Goal: Task Accomplishment & Management: Use online tool/utility

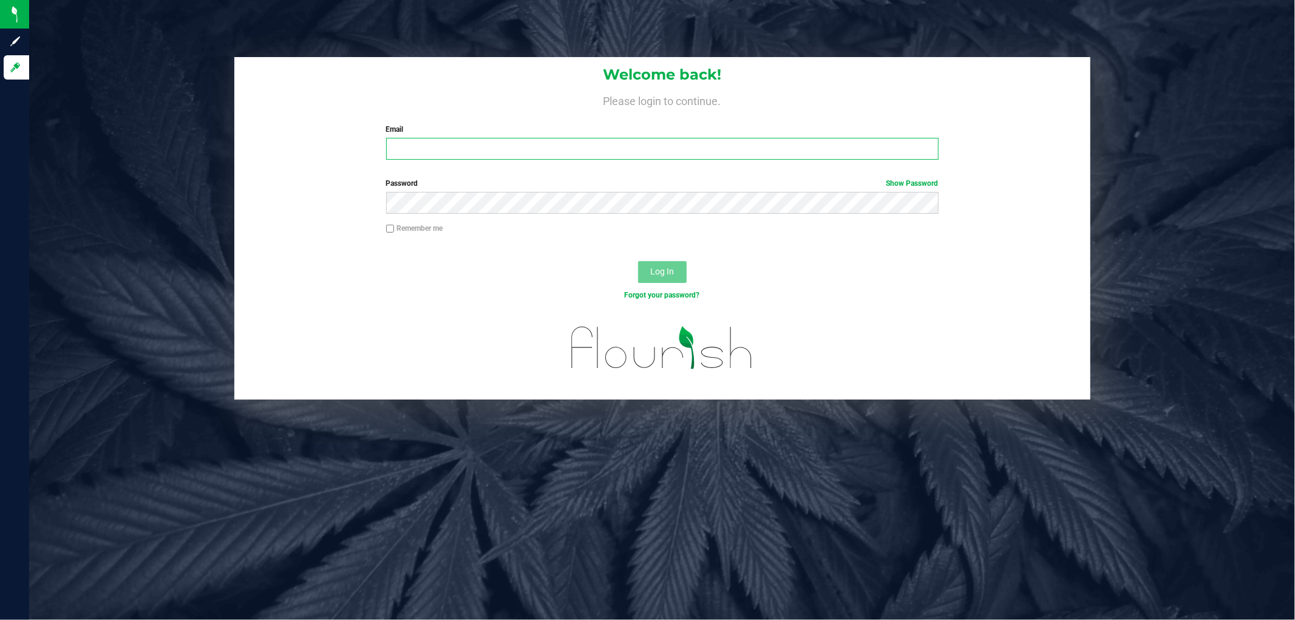
click at [768, 152] on input "Email" at bounding box center [662, 149] width 553 height 22
type input "[EMAIL_ADDRESS][DOMAIN_NAME]"
click at [638, 261] on button "Log In" at bounding box center [662, 272] width 49 height 22
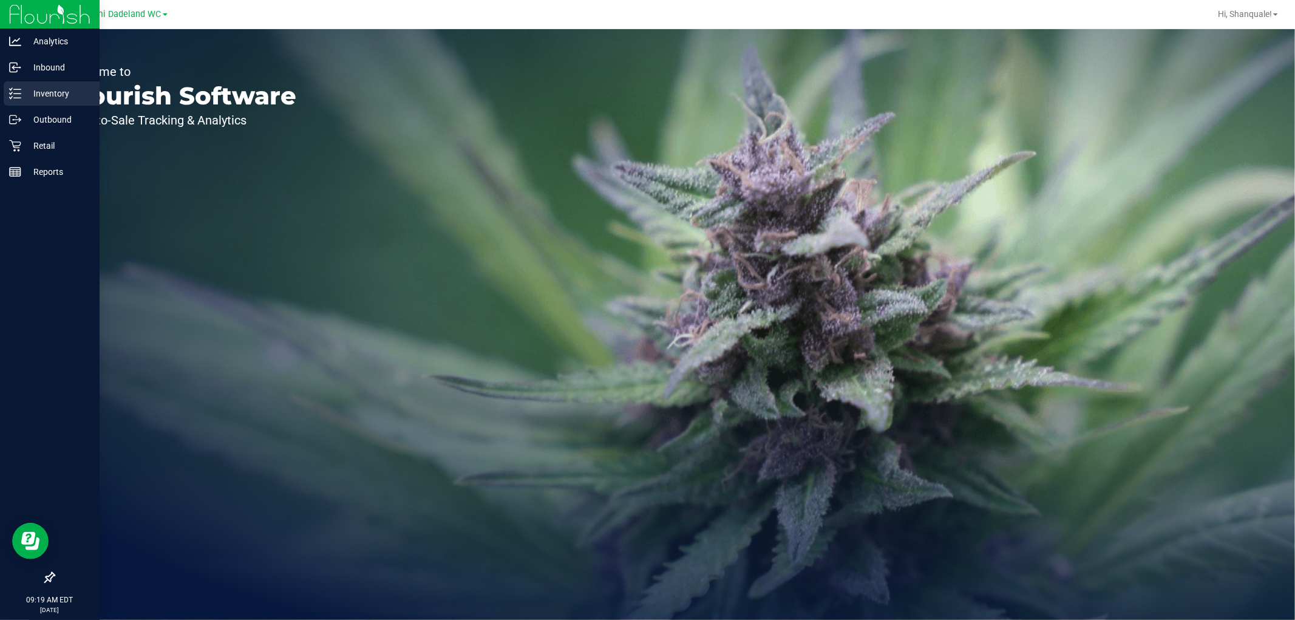
click at [16, 89] on line at bounding box center [17, 89] width 7 height 0
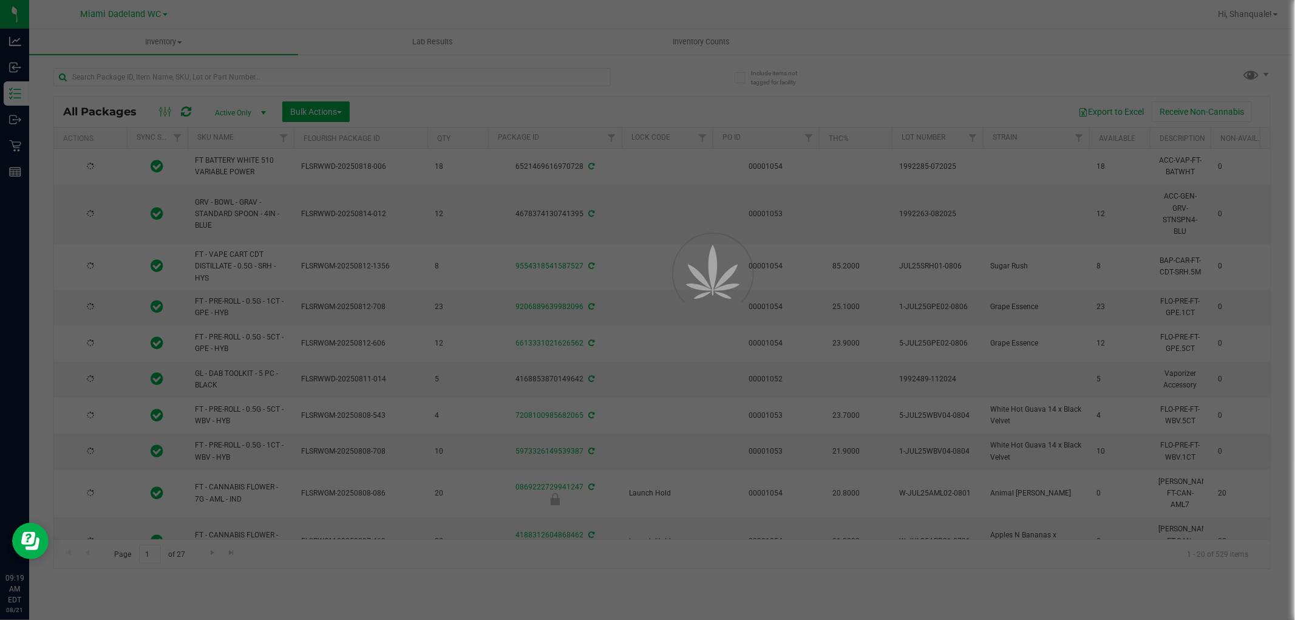
click at [307, 73] on div at bounding box center [647, 310] width 1295 height 620
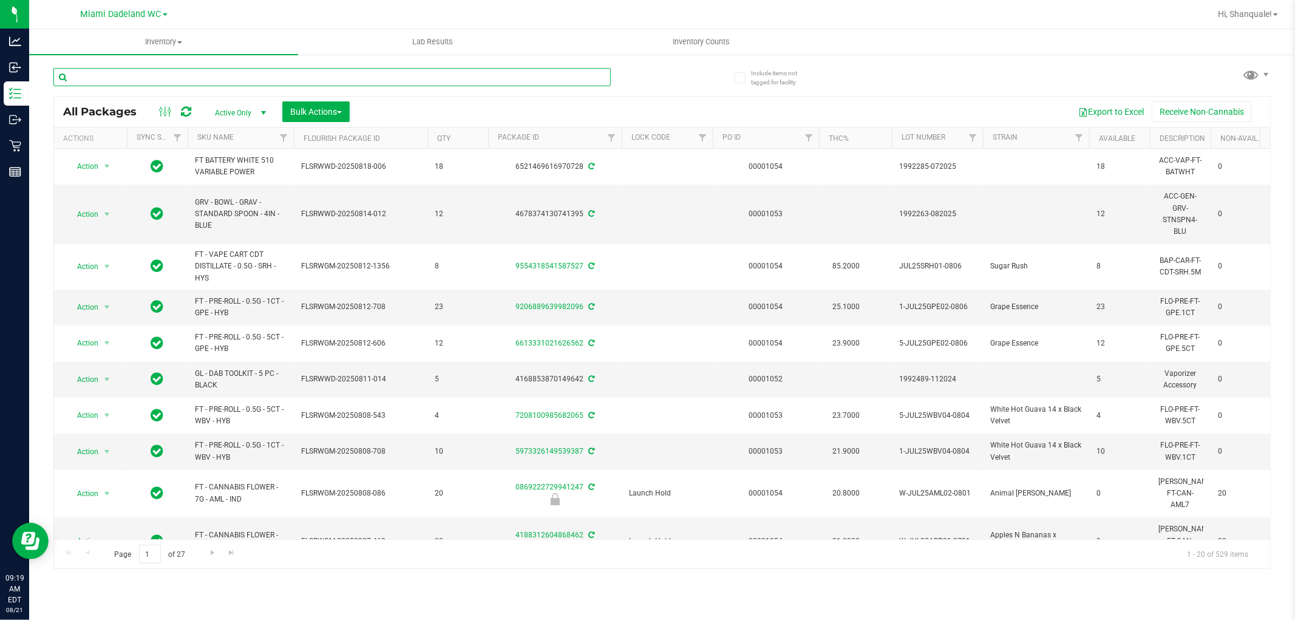
click at [316, 77] on input "text" at bounding box center [331, 77] width 557 height 18
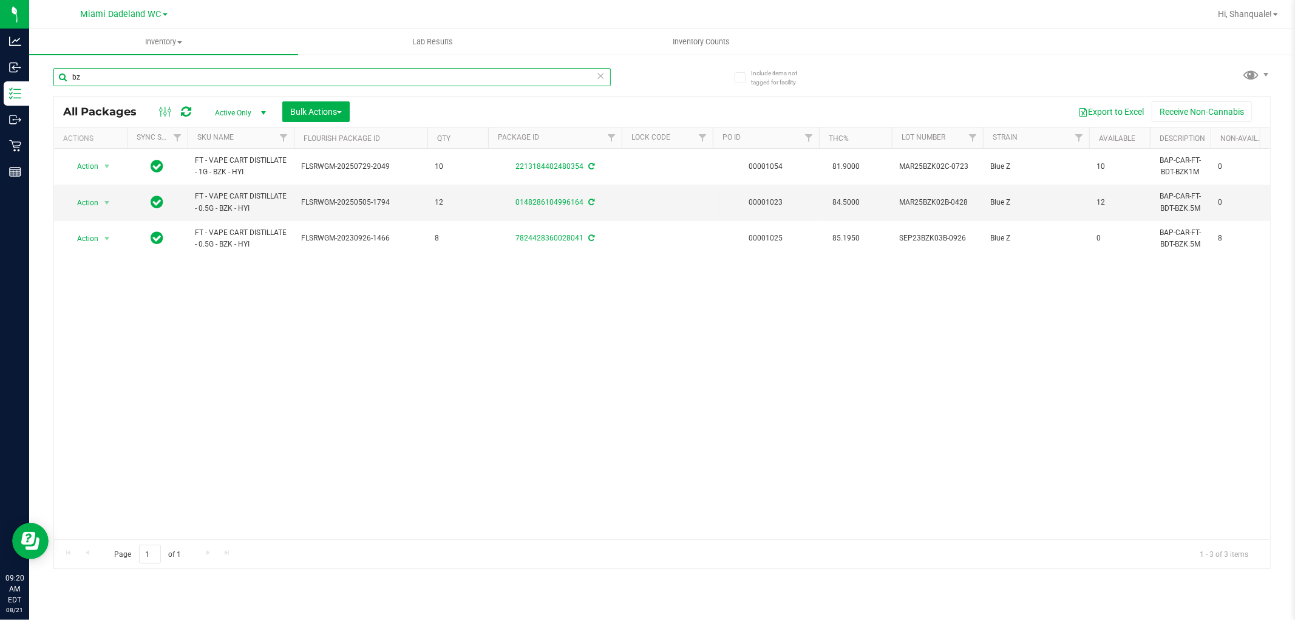
type input "b"
type input "c"
type input "s"
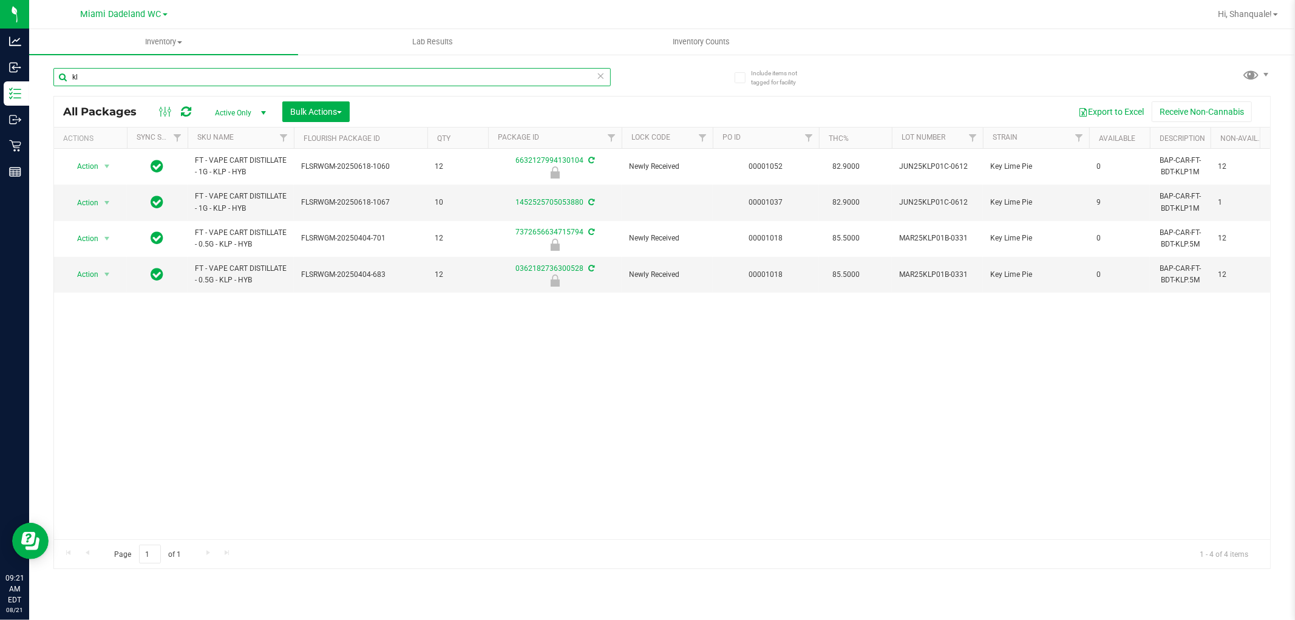
type input "k"
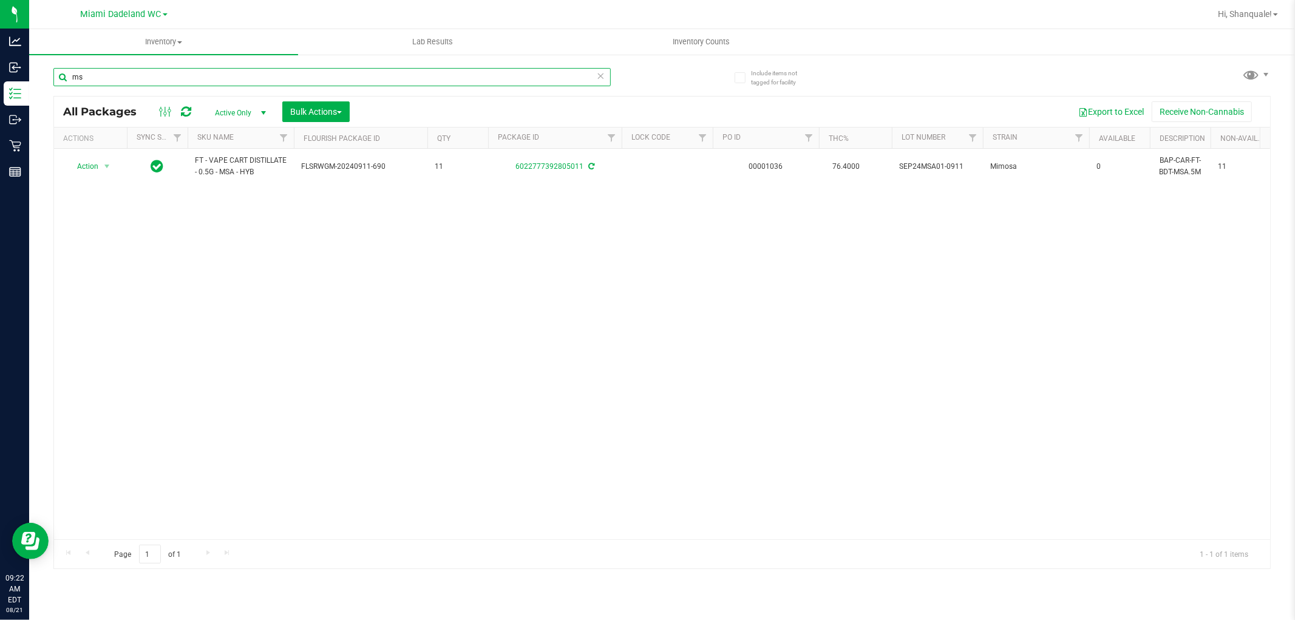
type input "m"
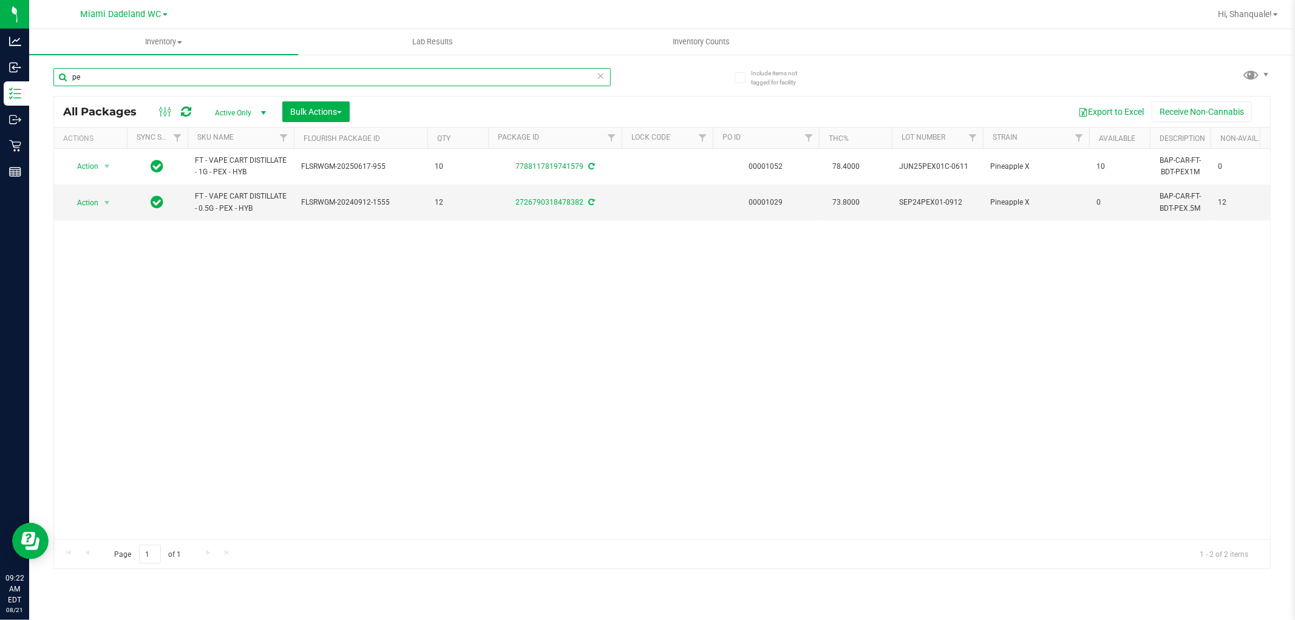
type input "p"
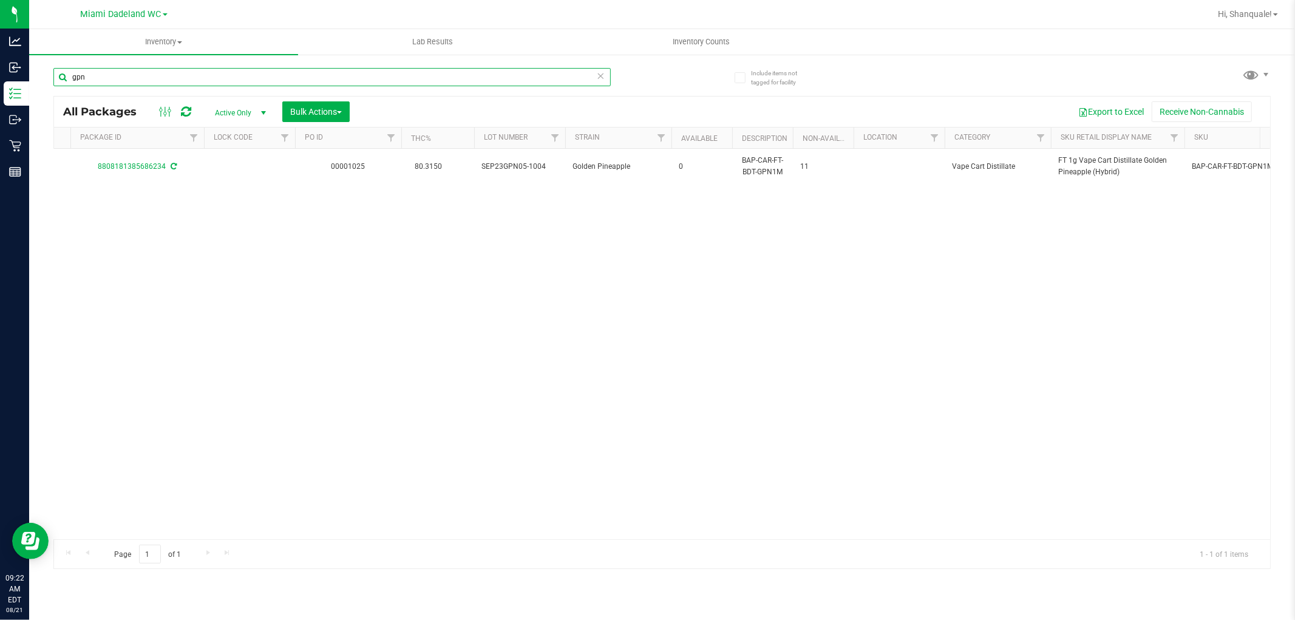
scroll to position [0, 462]
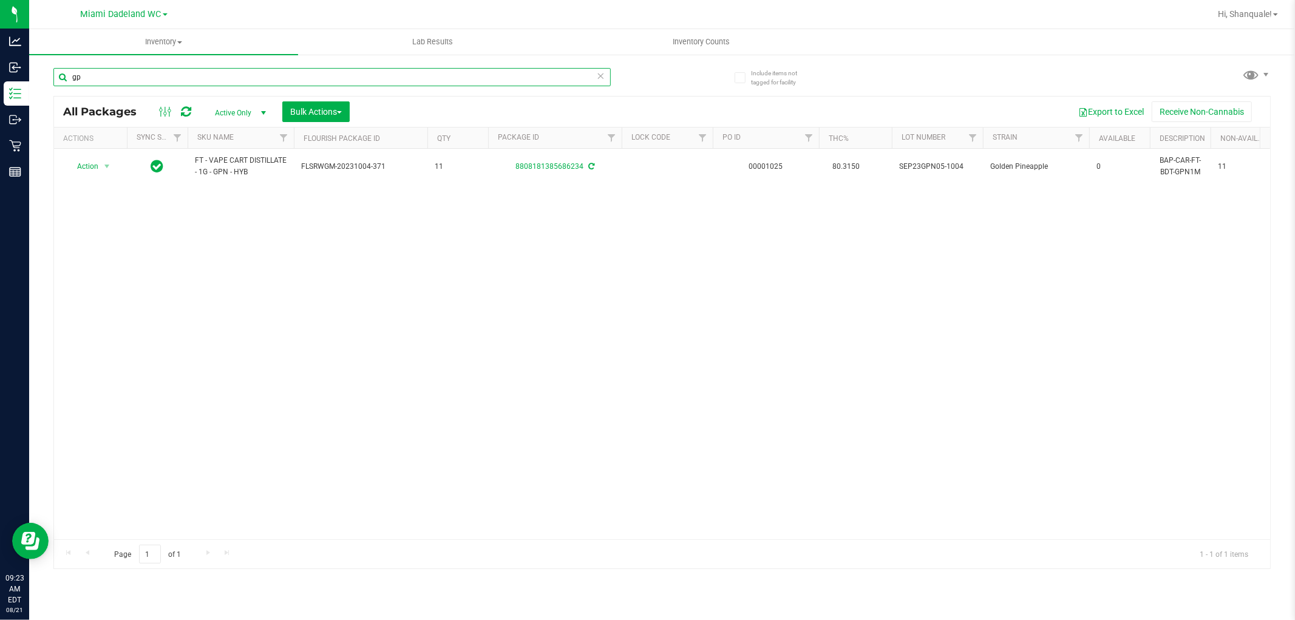
type input "g"
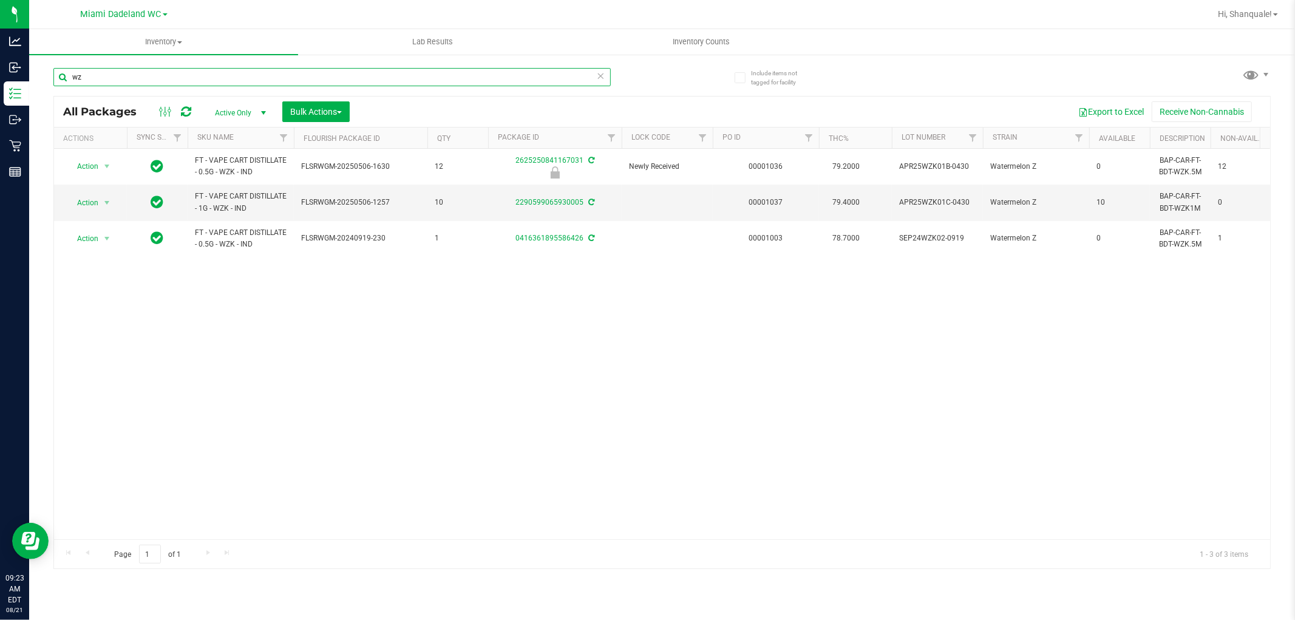
type input "w"
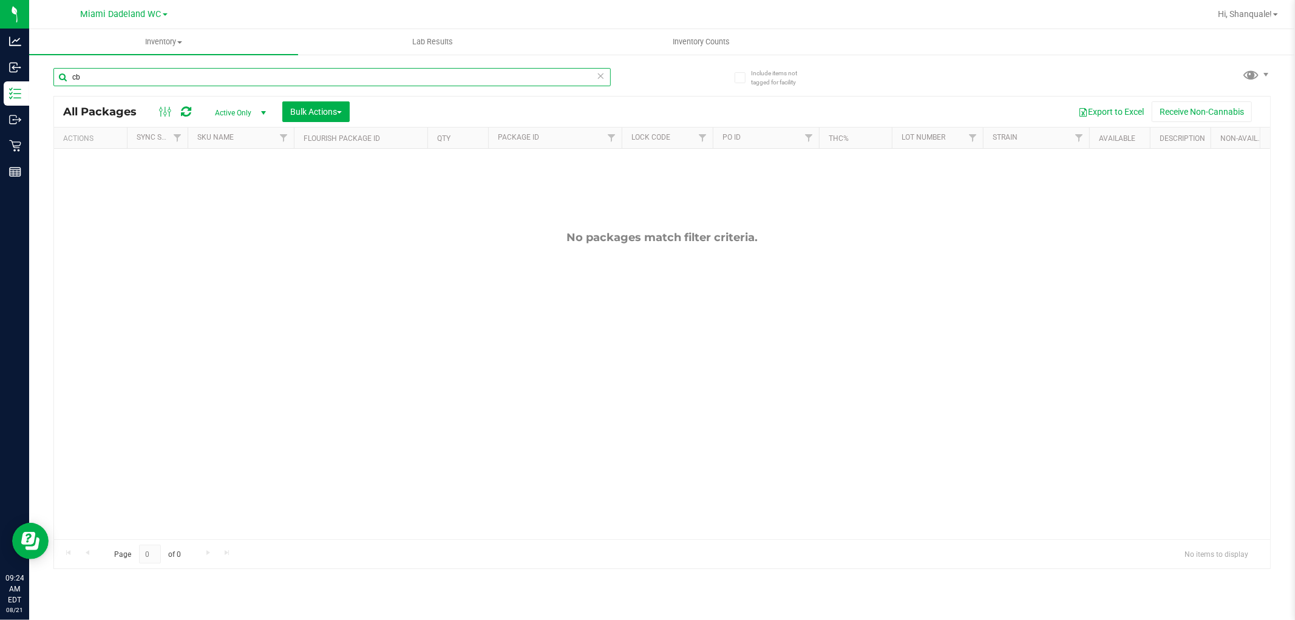
type input "c"
type input "dda"
